Goal: Task Accomplishment & Management: Use online tool/utility

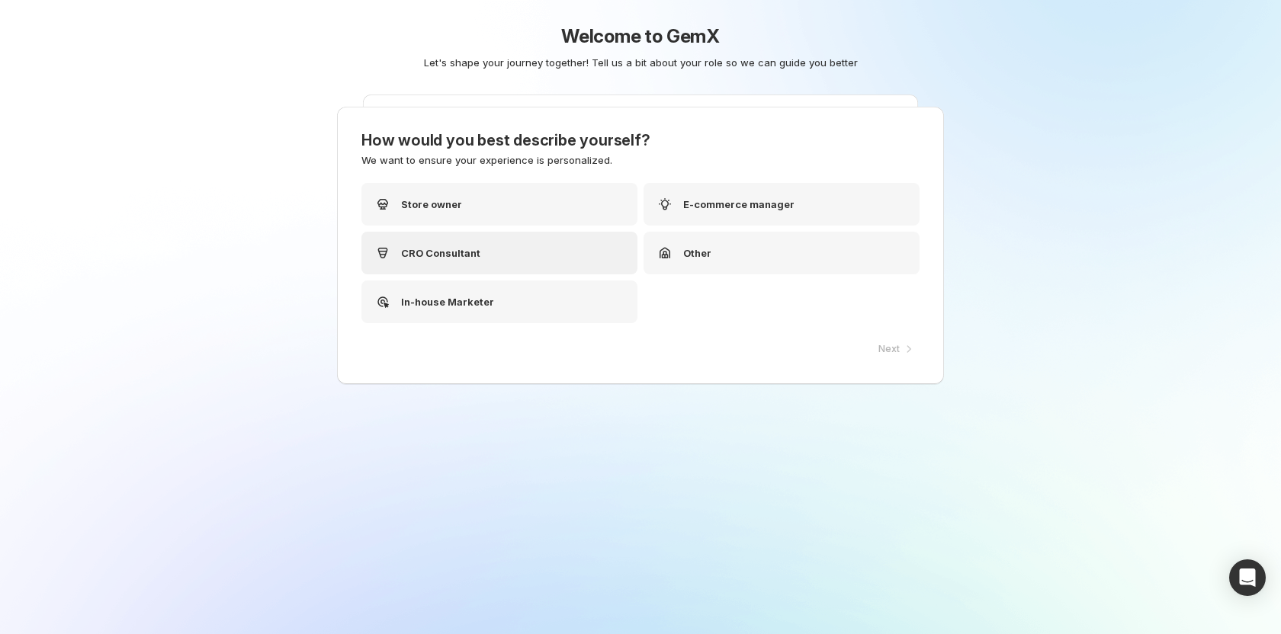
click at [458, 244] on div "CRO Consultant" at bounding box center [427, 253] width 107 height 18
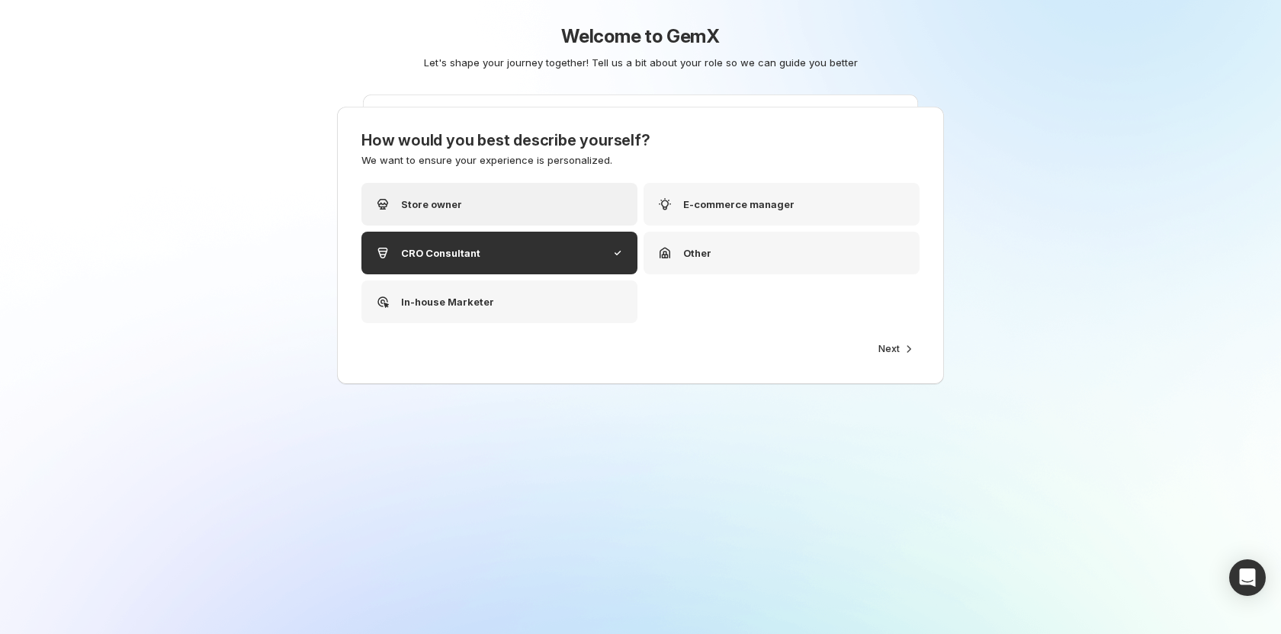
click at [490, 210] on div "Store owner" at bounding box center [499, 204] width 276 height 43
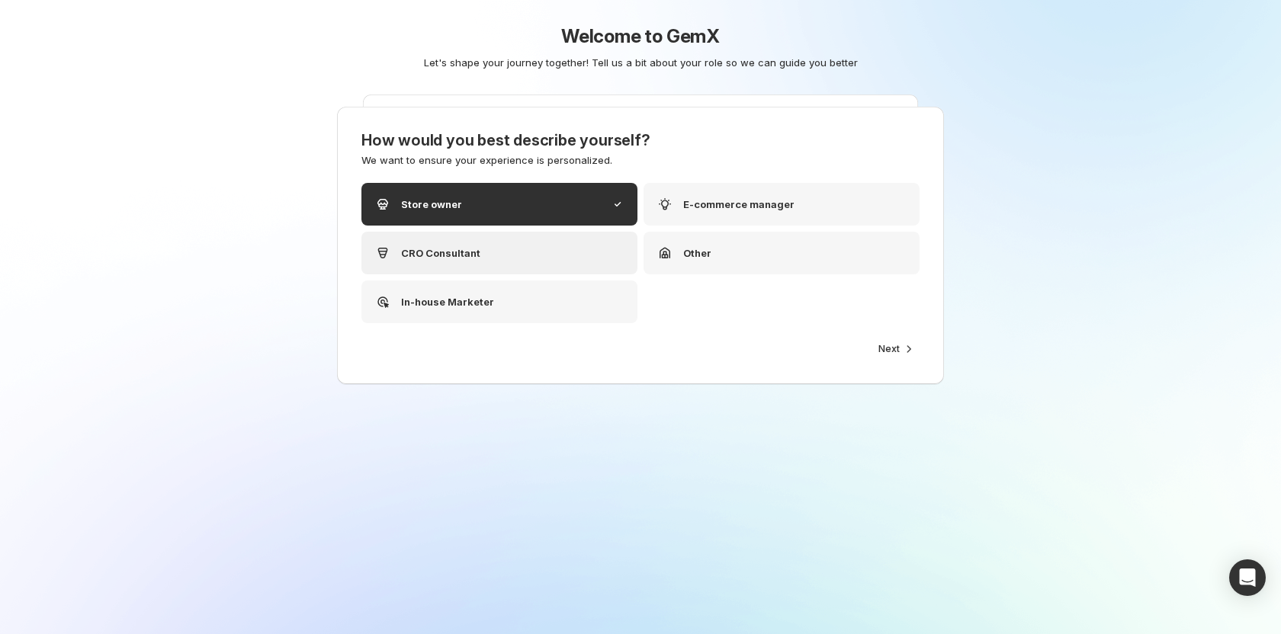
click at [505, 252] on div "CRO Consultant" at bounding box center [499, 253] width 276 height 43
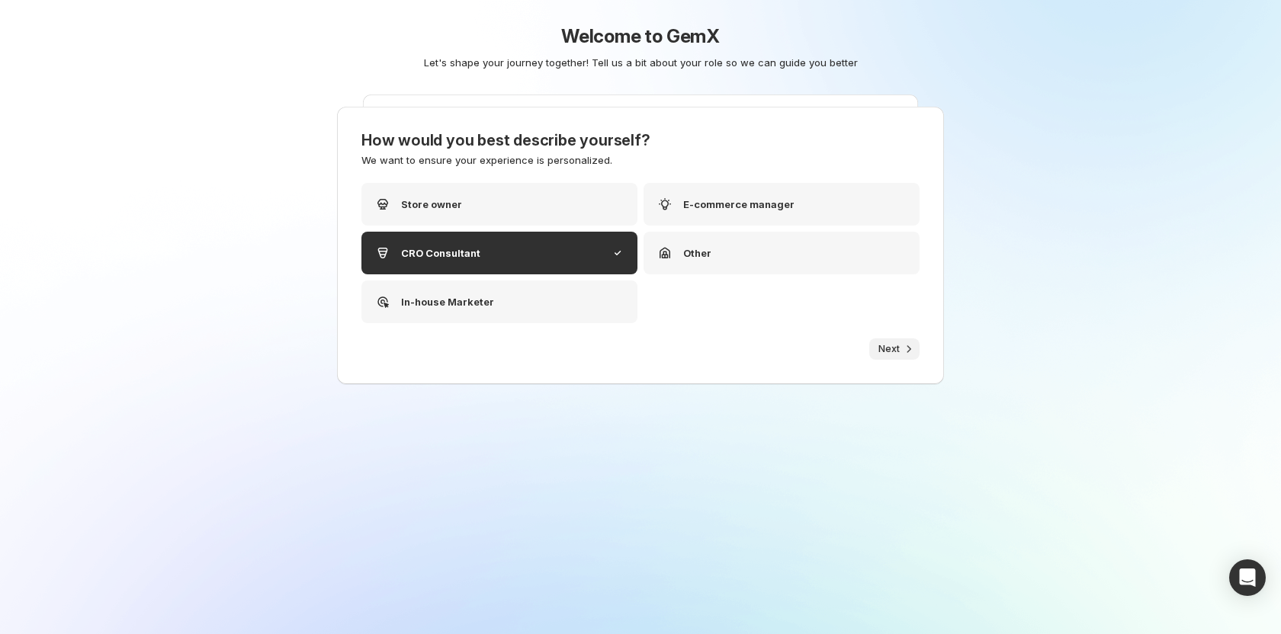
click at [901, 343] on icon "button" at bounding box center [908, 349] width 15 height 15
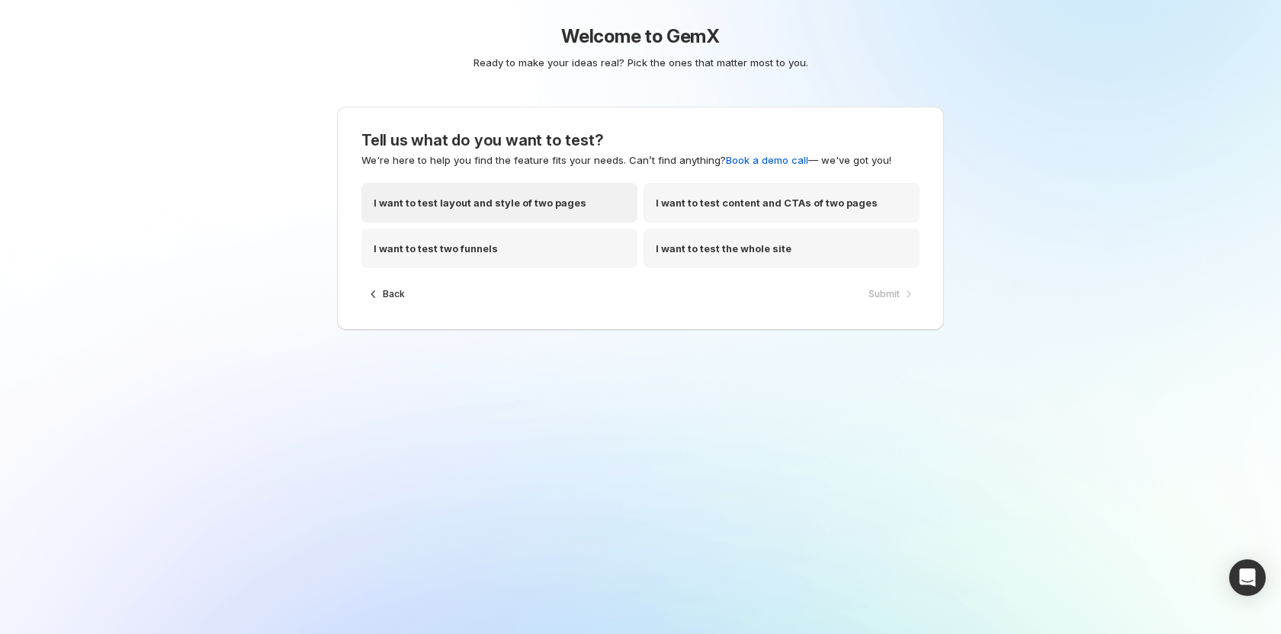
click at [490, 218] on div "I want to test layout and style of two pages" at bounding box center [499, 203] width 276 height 40
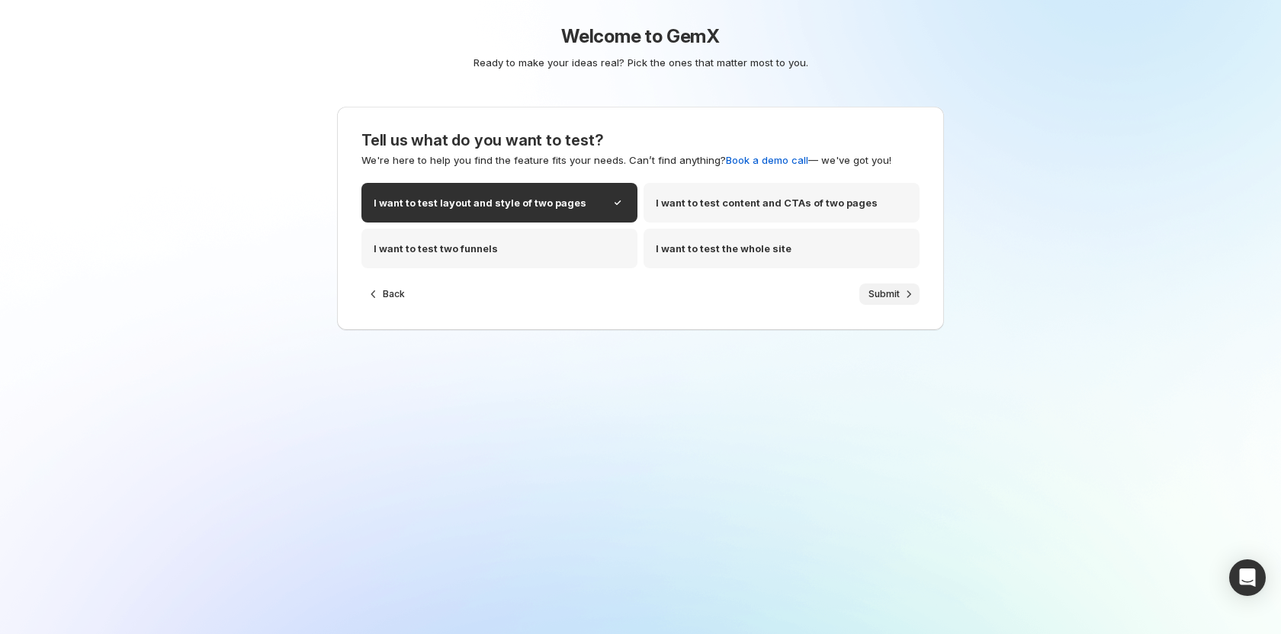
click at [886, 294] on span "Submit" at bounding box center [884, 294] width 31 height 12
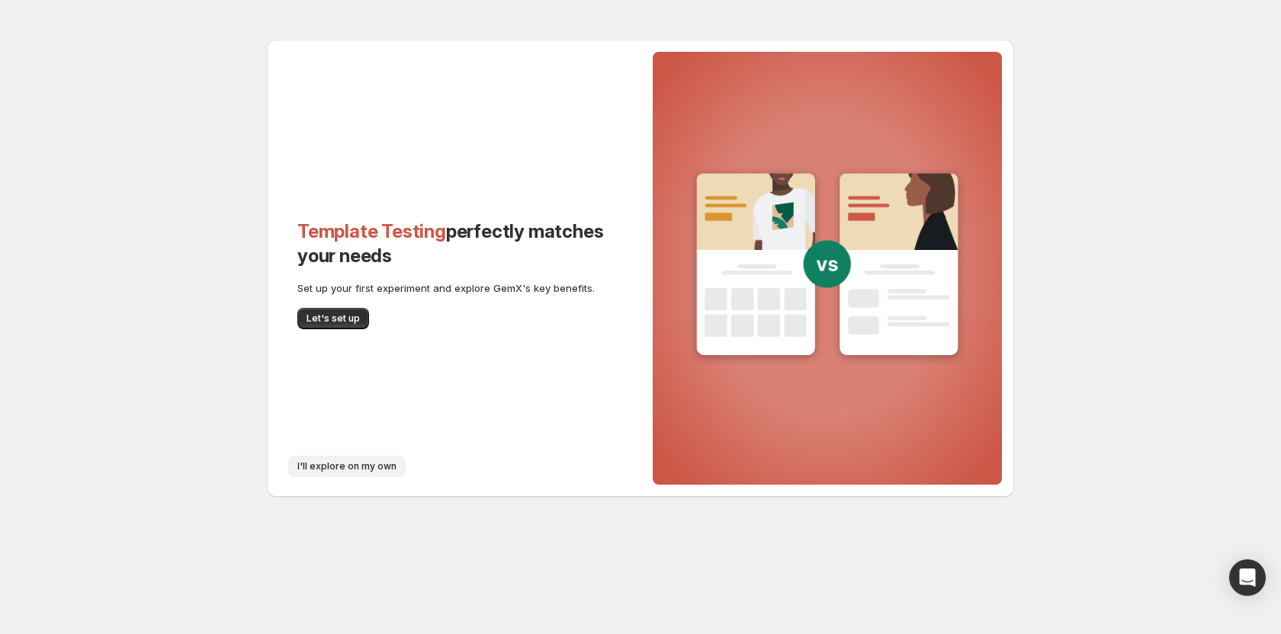
click at [331, 471] on span "I'll explore on my own" at bounding box center [346, 467] width 99 height 12
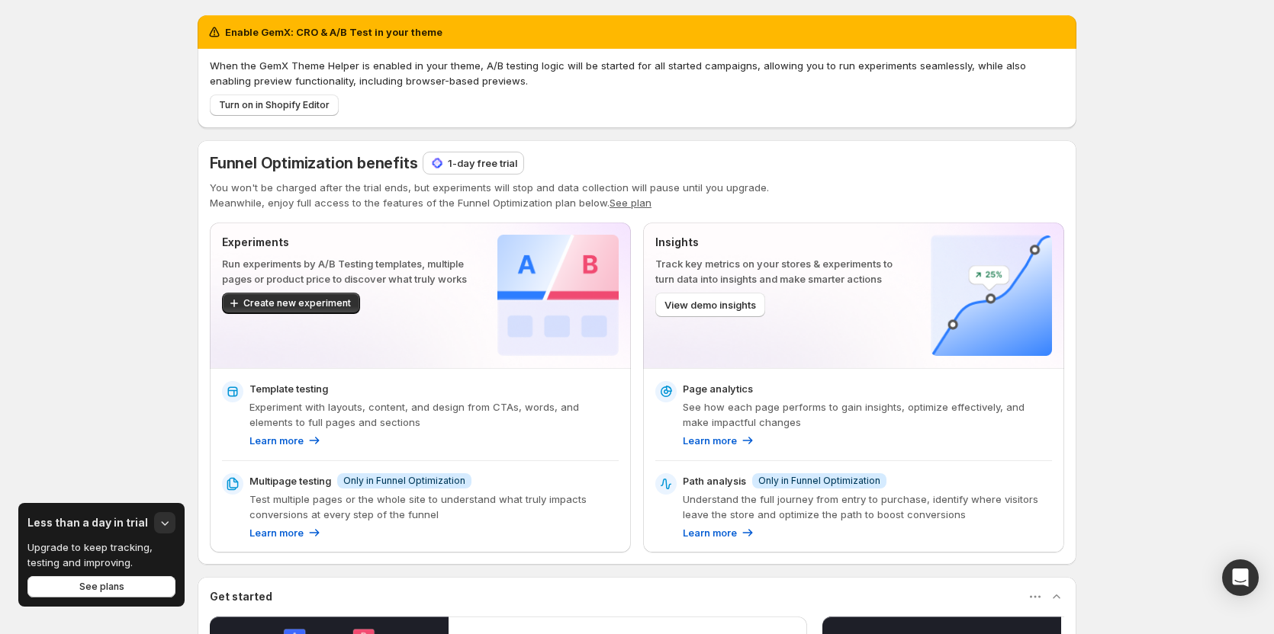
click at [47, 239] on div "Enable GemX: CRO & A/B Test in your theme When the GemX Theme Helper is enabled…" at bounding box center [637, 494] width 1274 height 989
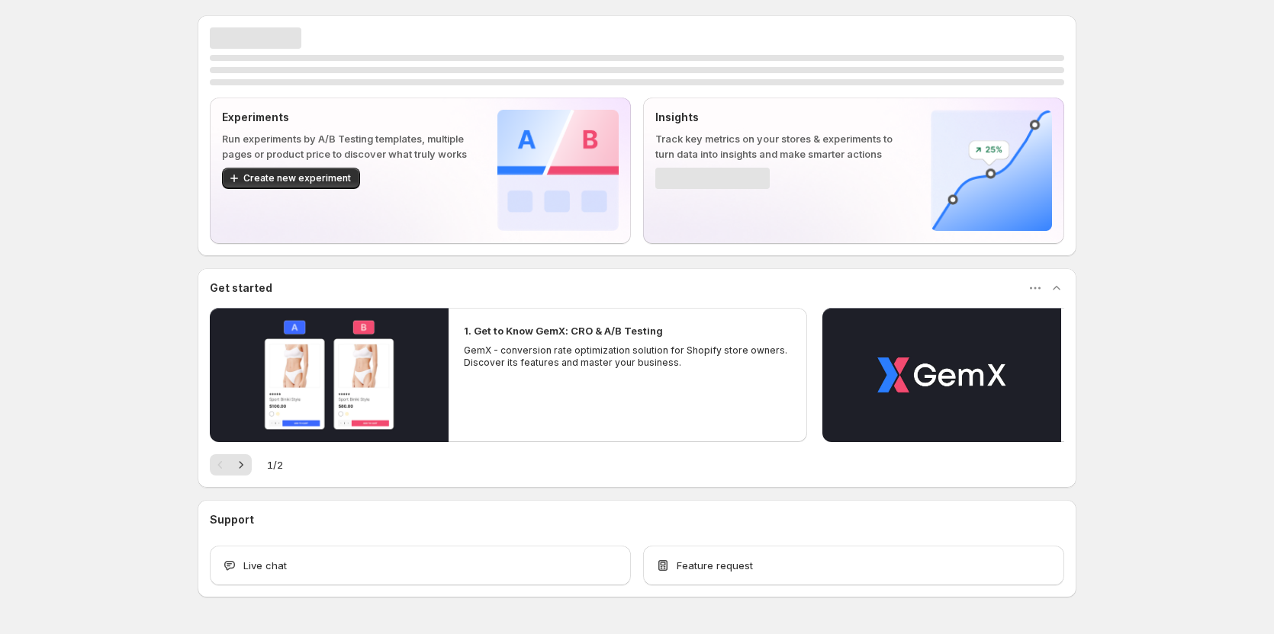
click at [75, 275] on div "Experiments Run experiments by A/B Testing templates, multiple pages or product…" at bounding box center [637, 340] width 1274 height 680
